Goal: Task Accomplishment & Management: Use online tool/utility

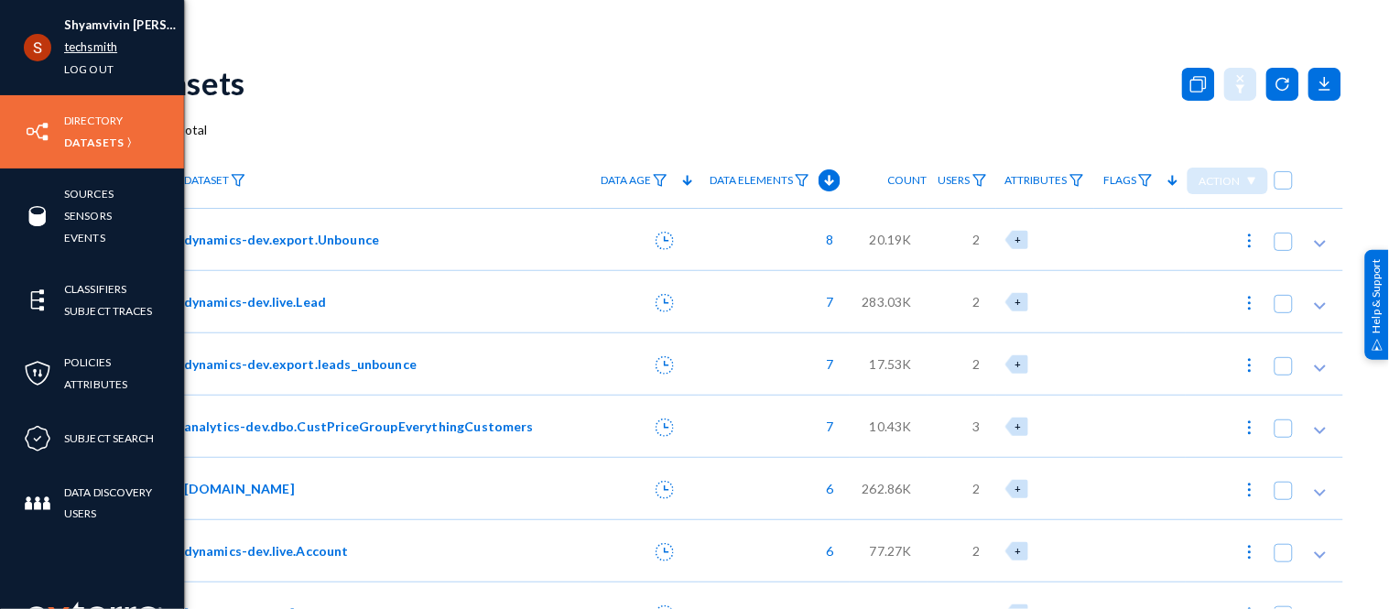
click at [71, 40] on link "techsmith" at bounding box center [90, 47] width 53 height 21
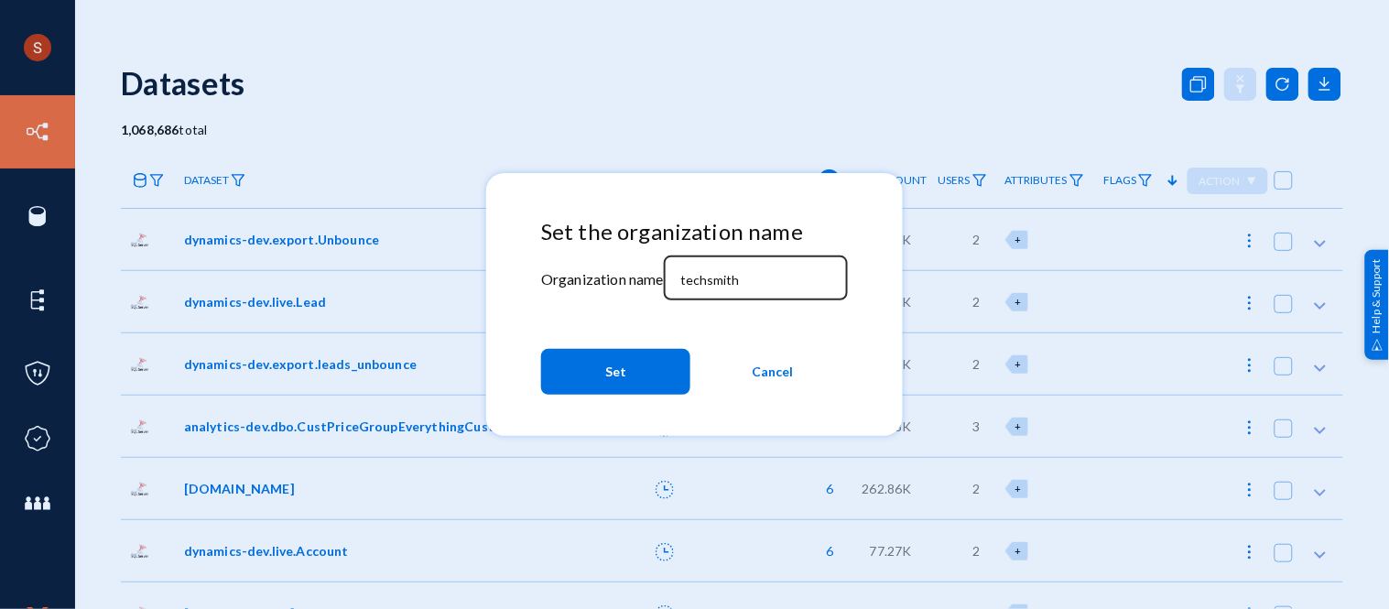
click at [706, 285] on div "techsmith" at bounding box center [755, 277] width 165 height 48
click at [706, 285] on input "techsmith" at bounding box center [760, 280] width 158 height 16
type input "divebell"
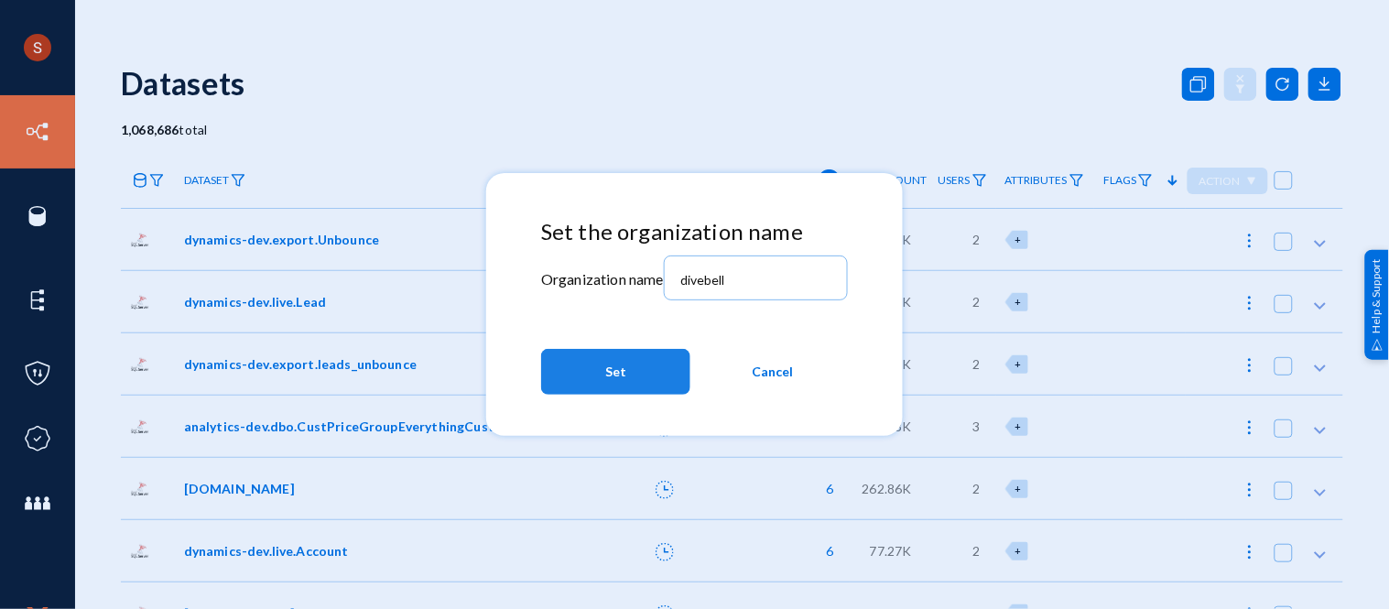
click at [646, 354] on button "Set" at bounding box center [615, 372] width 149 height 46
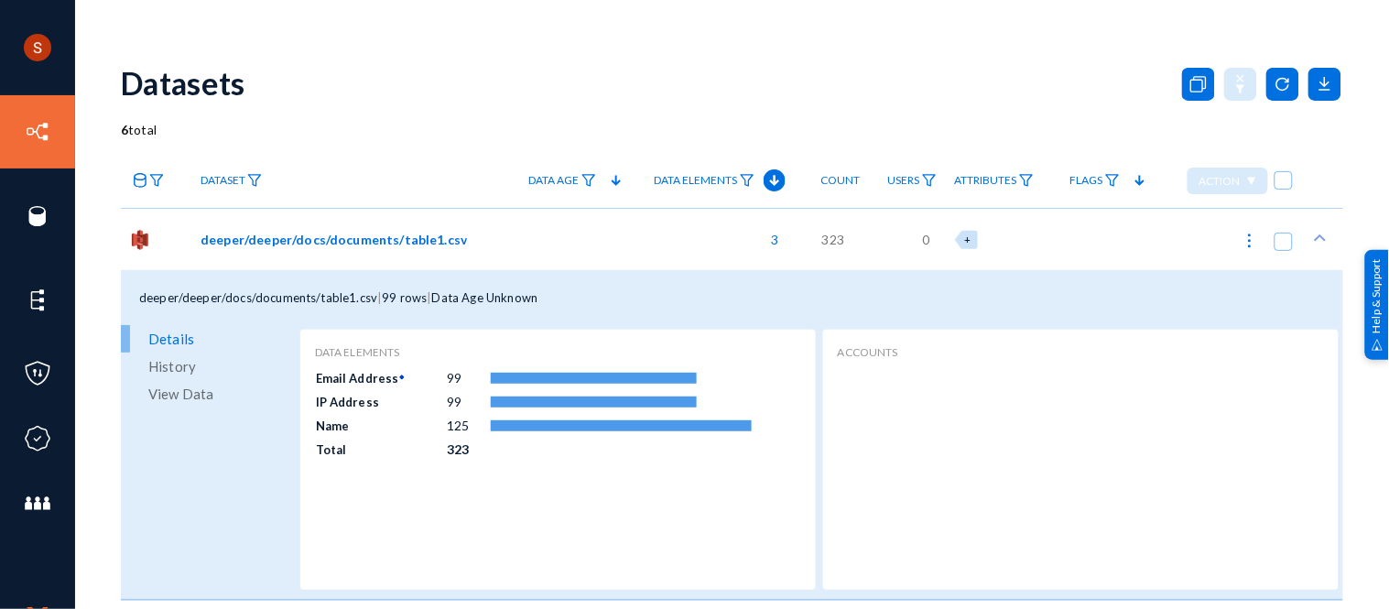
click at [387, 296] on span "99 rows" at bounding box center [404, 297] width 45 height 15
